Goal: Task Accomplishment & Management: Manage account settings

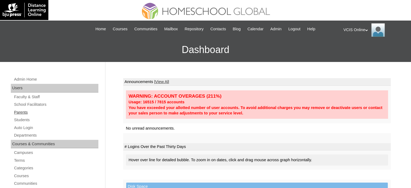
click at [23, 110] on link "Parents" at bounding box center [56, 112] width 85 height 7
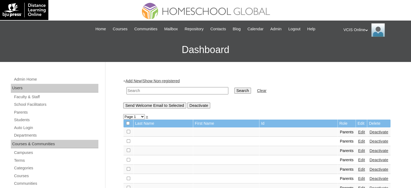
click at [166, 90] on input "text" at bounding box center [177, 90] width 102 height 7
paste input "VCIS019-9C-PA2025"
type input "VCIS019-9C-PA2025"
click at [234, 88] on input "Search" at bounding box center [242, 91] width 17 height 6
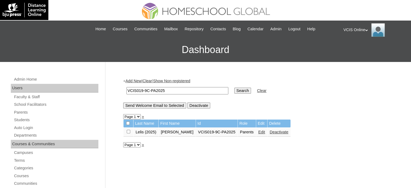
click at [258, 132] on link "Edit" at bounding box center [261, 132] width 7 height 4
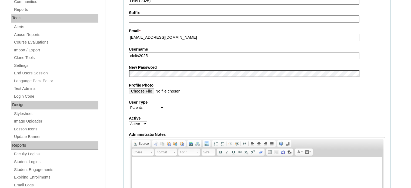
scroll to position [162, 0]
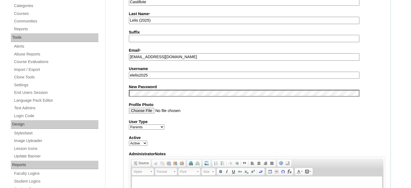
click at [175, 74] on input "elelis2025" at bounding box center [244, 75] width 230 height 7
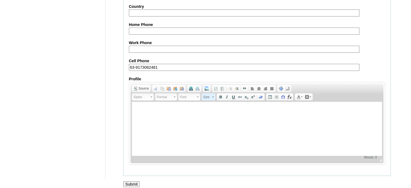
scroll to position [517, 0]
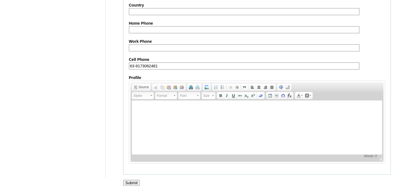
click at [131, 180] on input "Submit" at bounding box center [131, 183] width 17 height 6
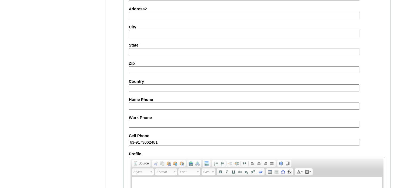
scroll to position [436, 0]
